Goal: Task Accomplishment & Management: Manage account settings

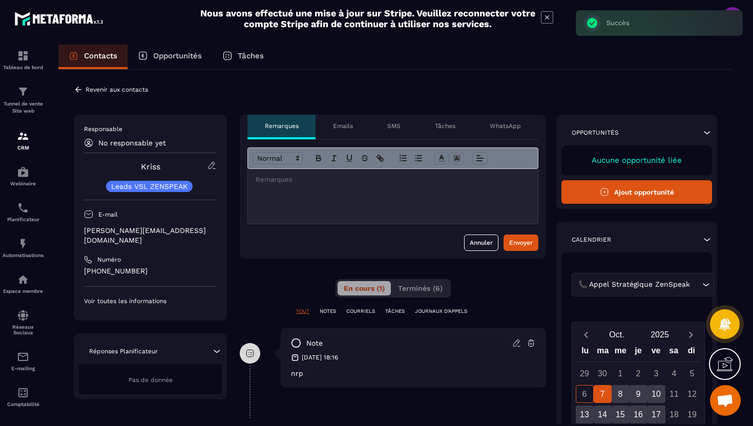
click at [74, 88] on icon at bounding box center [78, 89] width 9 height 9
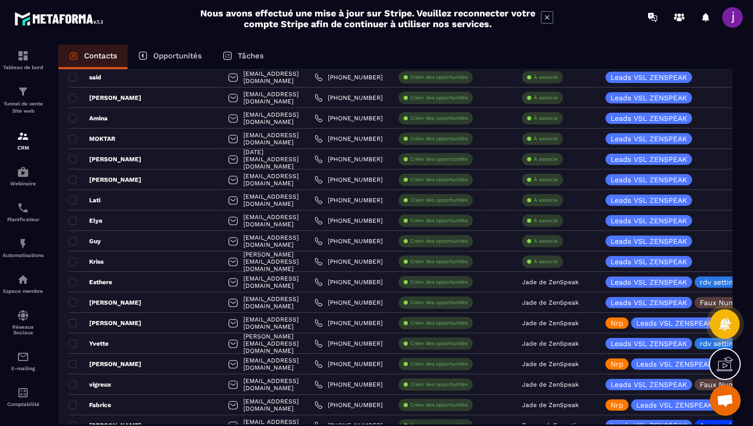
scroll to position [490, 0]
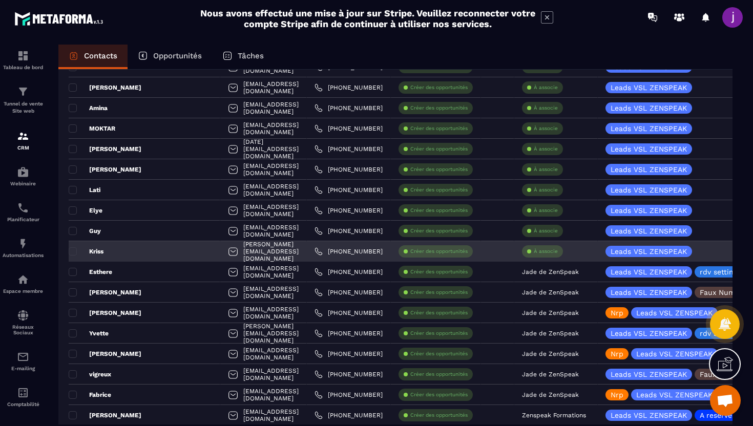
click at [550, 257] on div "À associe" at bounding box center [542, 251] width 41 height 12
click at [549, 253] on p "À associe" at bounding box center [546, 251] width 24 height 7
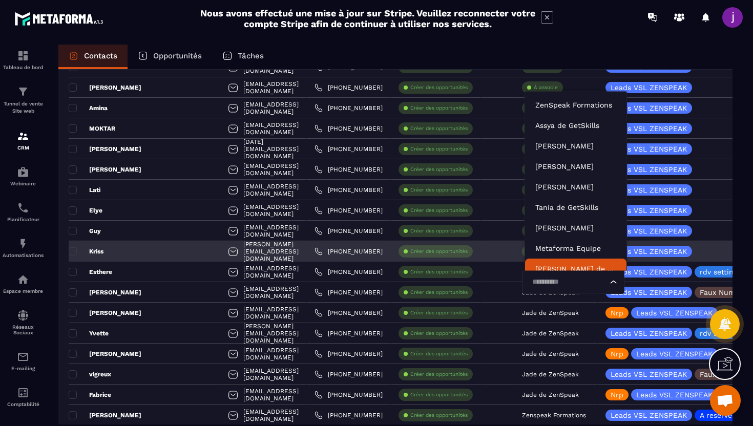
scroll to position [8, 0]
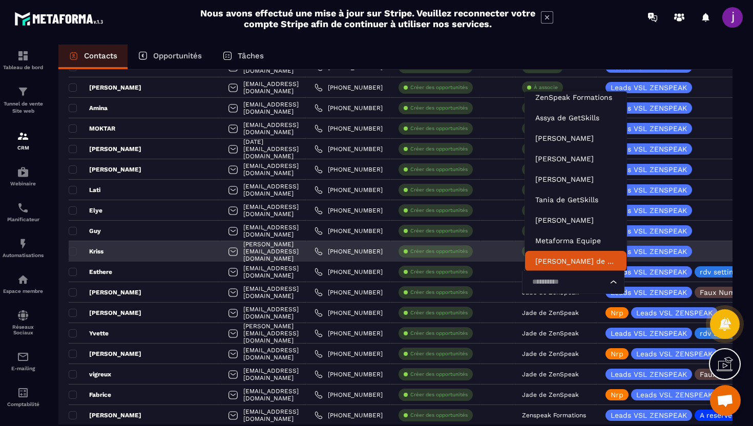
click at [547, 282] on input "Search for option" at bounding box center [567, 282] width 79 height 11
type input "****"
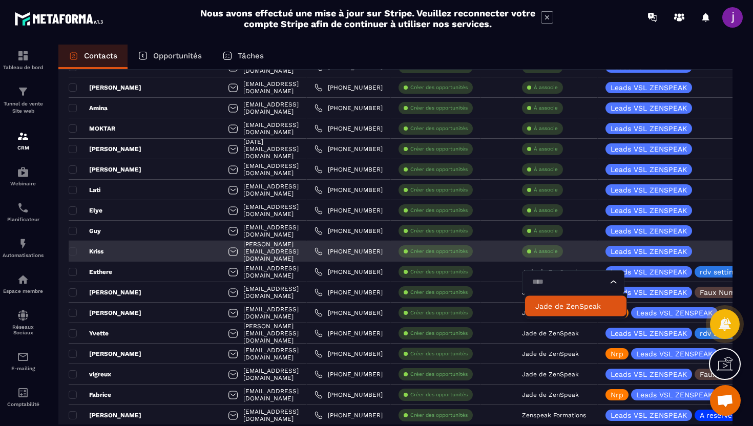
scroll to position [0, 0]
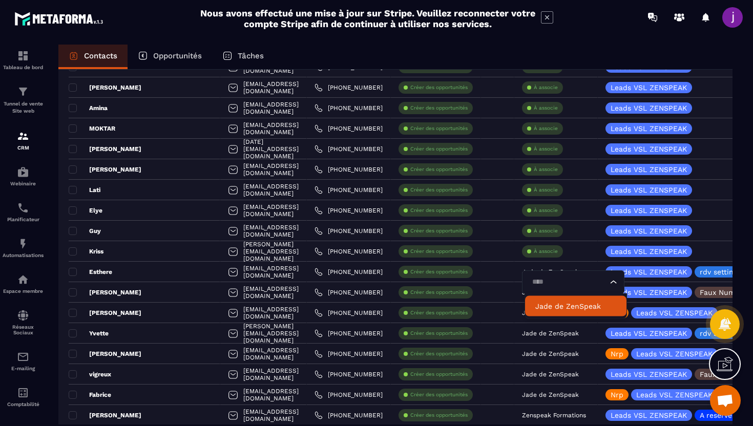
click at [566, 303] on p "Jade de ZenSpeak" at bounding box center [575, 306] width 81 height 10
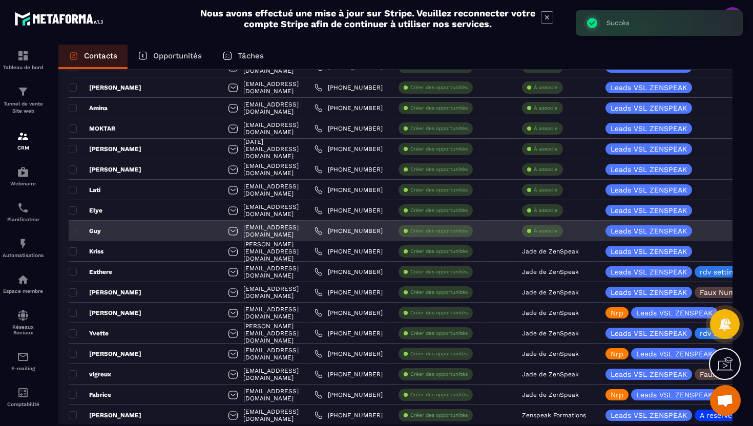
click at [155, 231] on div "Guy" at bounding box center [145, 231] width 152 height 20
